Goal: Obtain resource: Download file/media

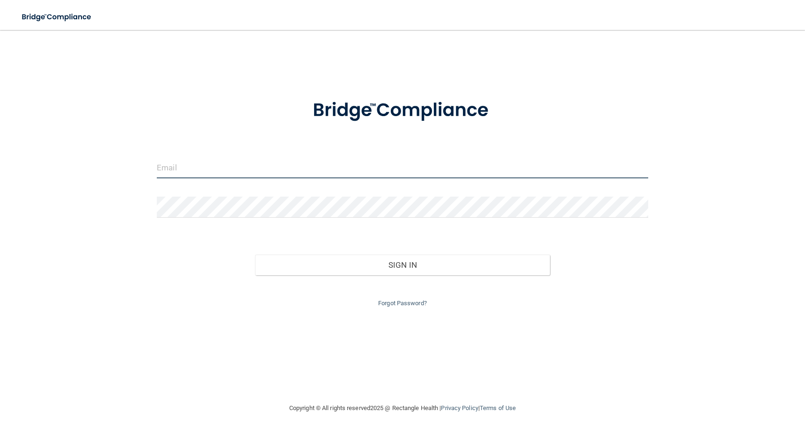
click at [169, 171] on input "email" at bounding box center [402, 167] width 491 height 21
click at [262, 168] on input "email" at bounding box center [402, 167] width 491 height 21
type input "[EMAIL_ADDRESS][DOMAIN_NAME]"
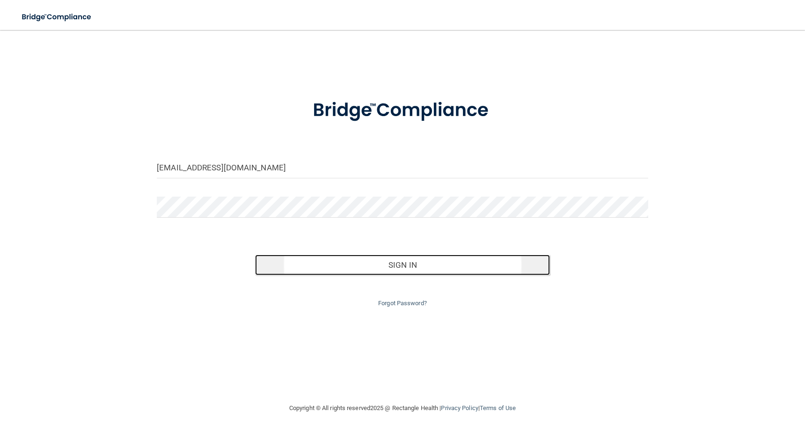
click at [407, 268] on button "Sign In" at bounding box center [402, 265] width 295 height 21
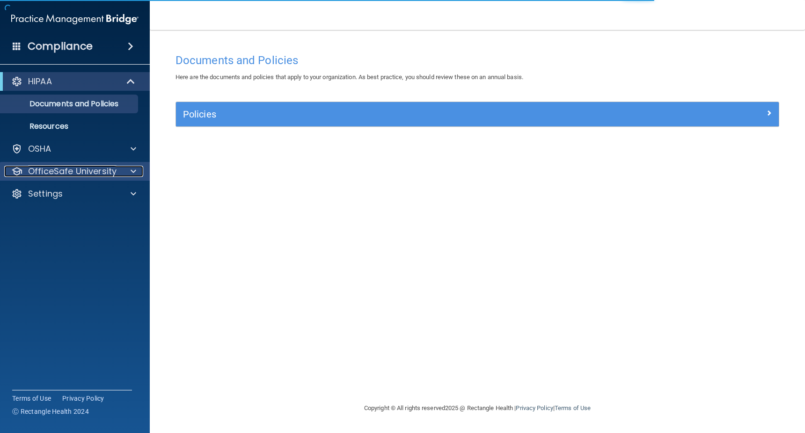
click at [137, 175] on div at bounding box center [131, 171] width 23 height 11
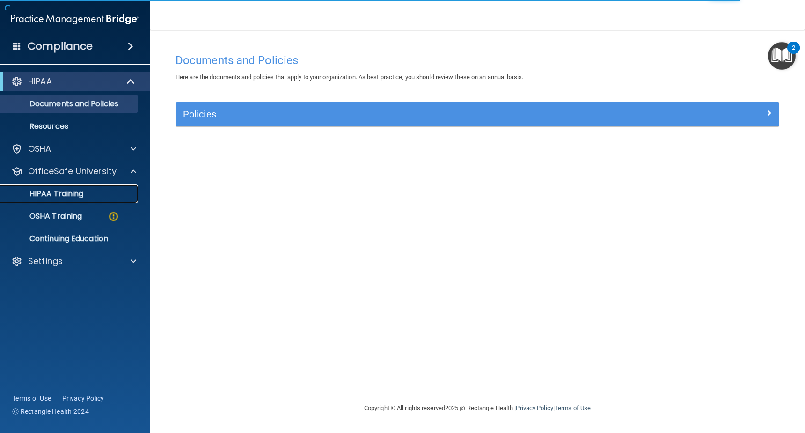
click at [70, 193] on p "HIPAA Training" at bounding box center [44, 193] width 77 height 9
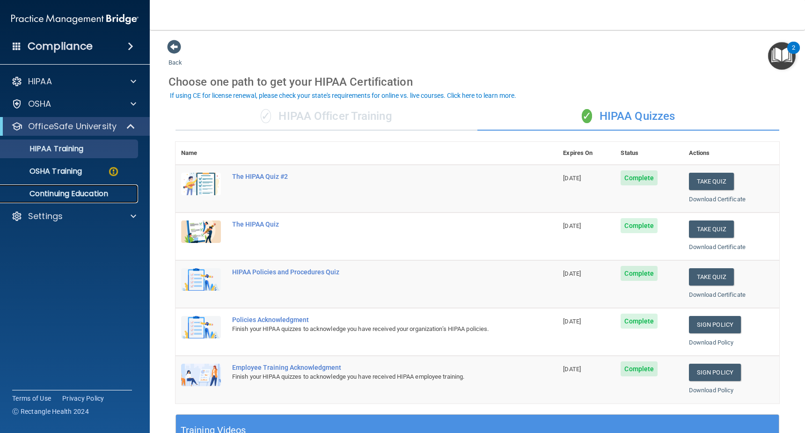
click at [111, 187] on link "Continuing Education" at bounding box center [64, 193] width 147 height 19
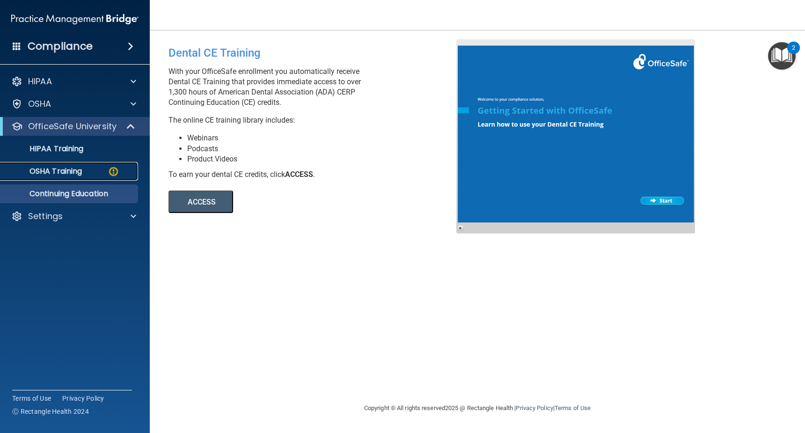
click at [80, 171] on p "OSHA Training" at bounding box center [44, 171] width 76 height 9
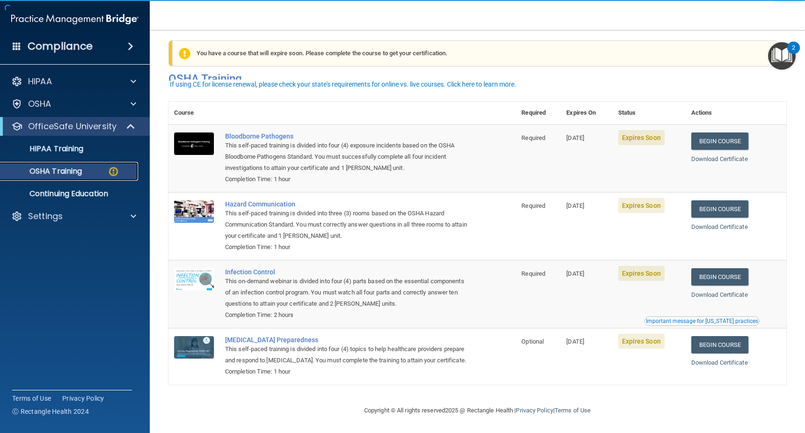
scroll to position [20, 0]
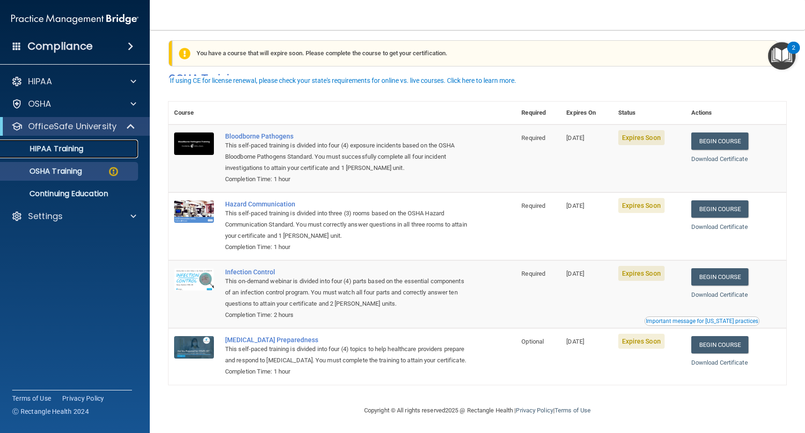
click at [70, 144] on p "HIPAA Training" at bounding box center [44, 148] width 77 height 9
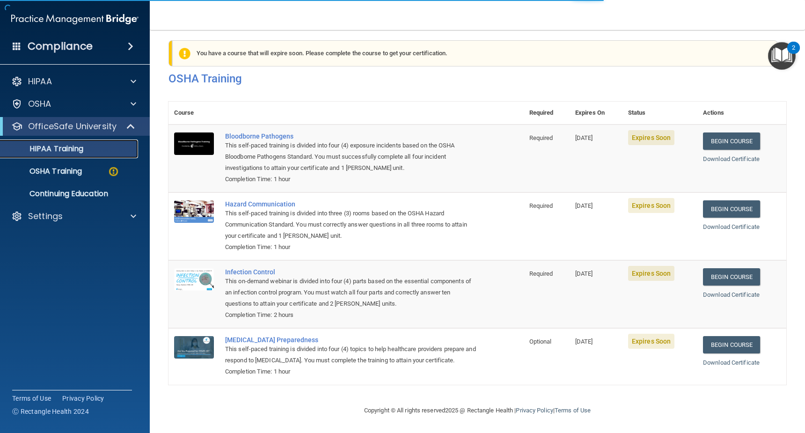
scroll to position [272, 0]
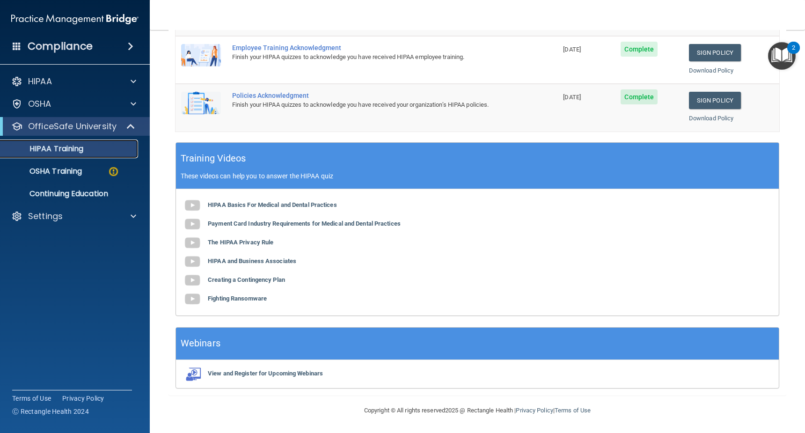
click at [80, 141] on link "HIPAA Training" at bounding box center [64, 148] width 147 height 19
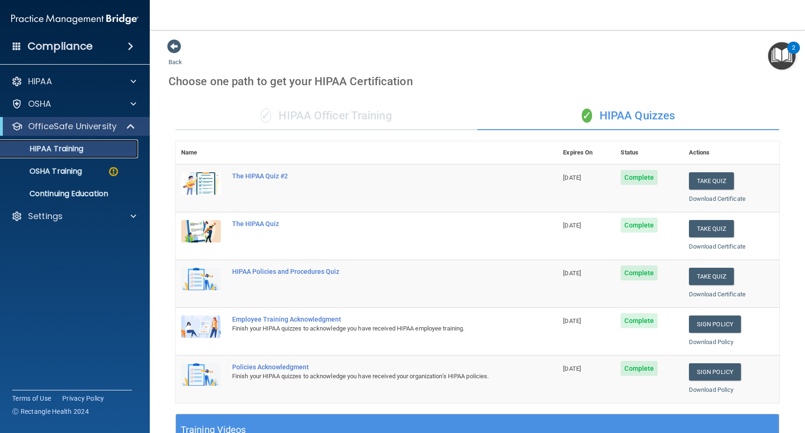
scroll to position [0, 0]
click at [695, 199] on link "Download Certificate" at bounding box center [717, 199] width 57 height 7
click at [706, 246] on link "Download Certificate" at bounding box center [717, 246] width 57 height 7
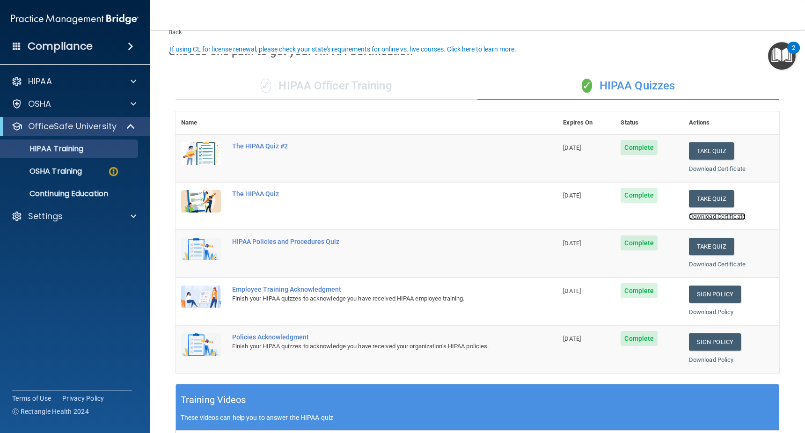
scroll to position [47, 0]
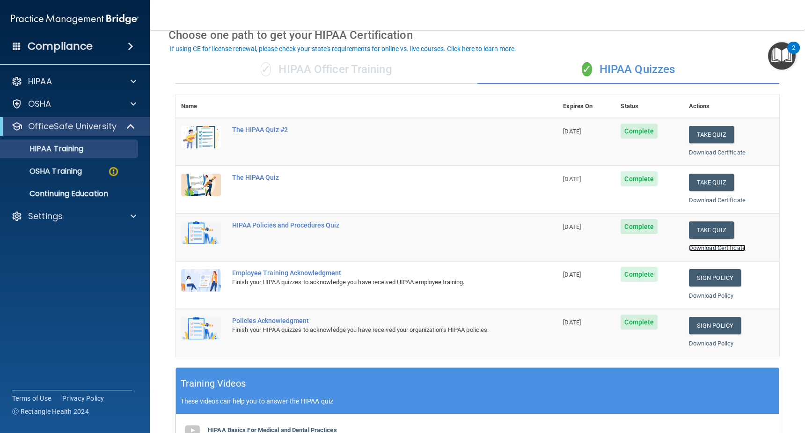
click at [722, 248] on link "Download Certificate" at bounding box center [717, 247] width 57 height 7
click at [707, 295] on link "Download Policy" at bounding box center [711, 295] width 45 height 7
click at [692, 344] on link "Download Policy" at bounding box center [711, 343] width 45 height 7
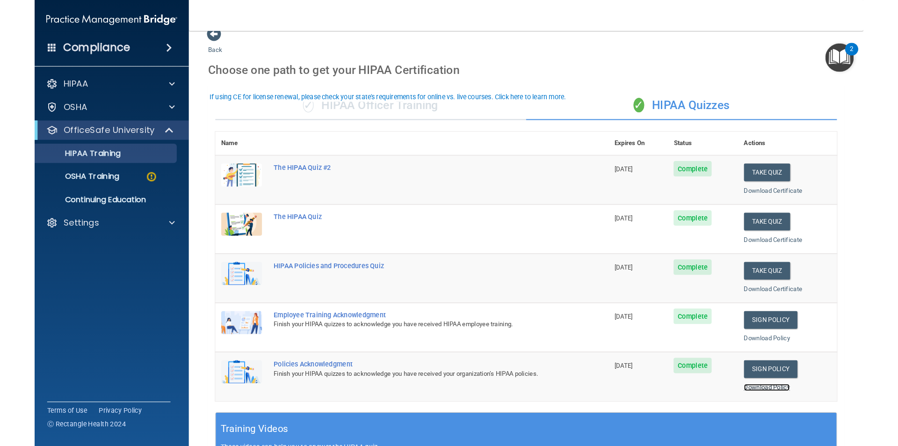
scroll to position [0, 0]
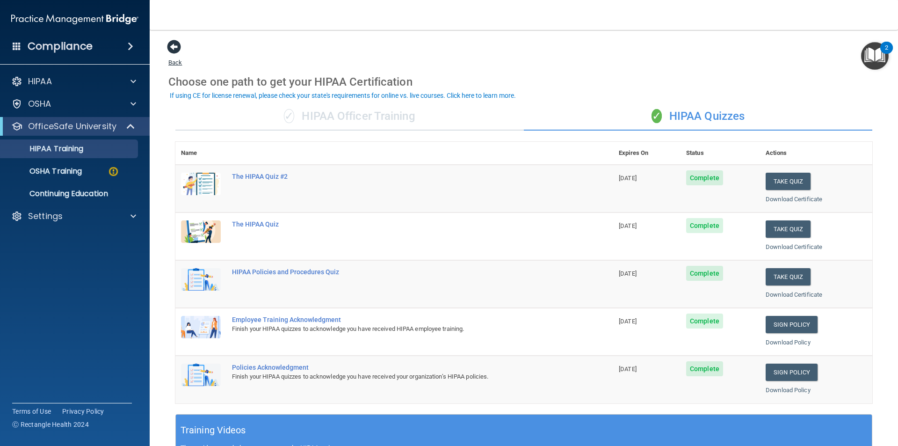
click at [171, 46] on span at bounding box center [174, 47] width 14 height 14
